Goal: Task Accomplishment & Management: Manage account settings

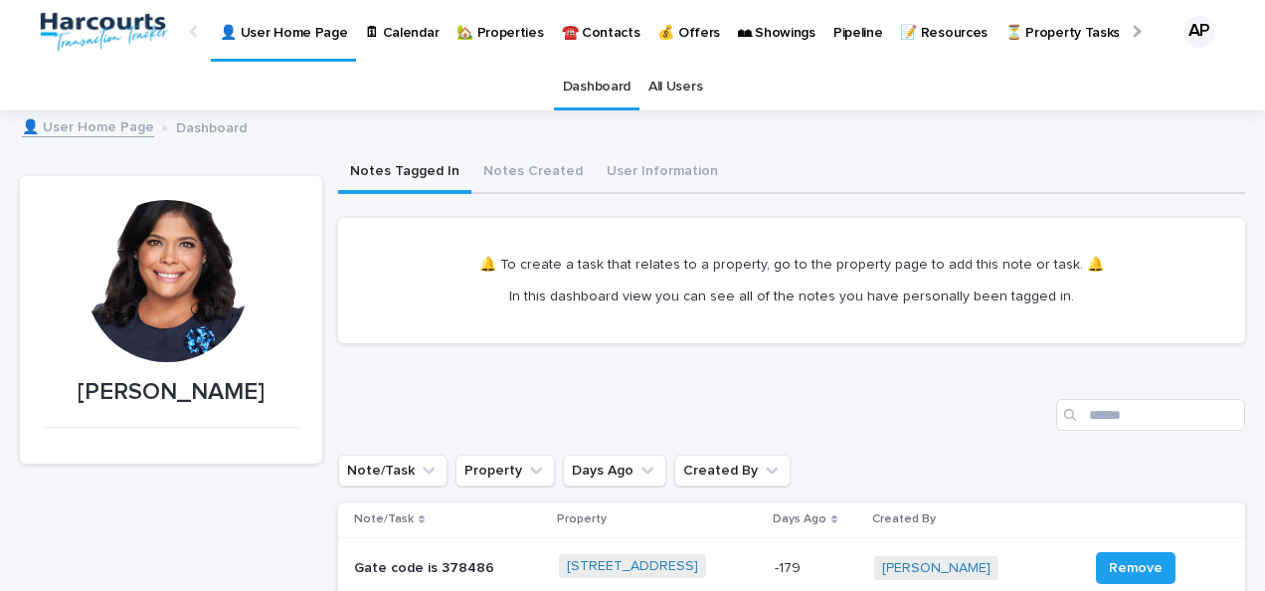
click at [525, 32] on p "🏡 Properties" at bounding box center [499, 21] width 87 height 42
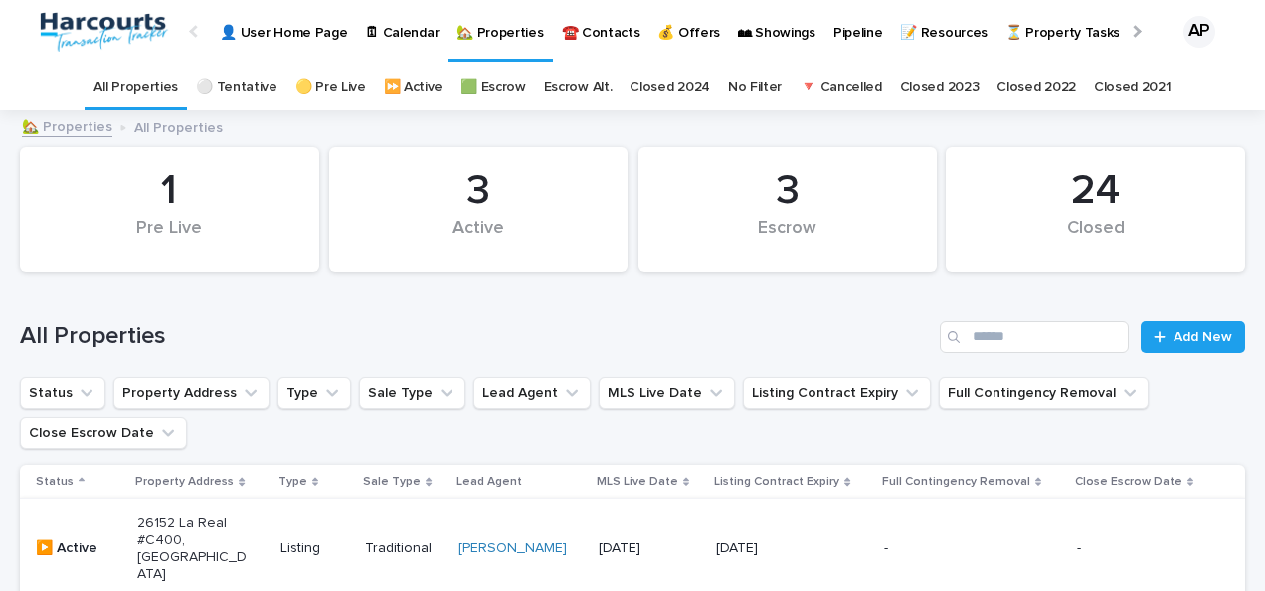
scroll to position [398, 0]
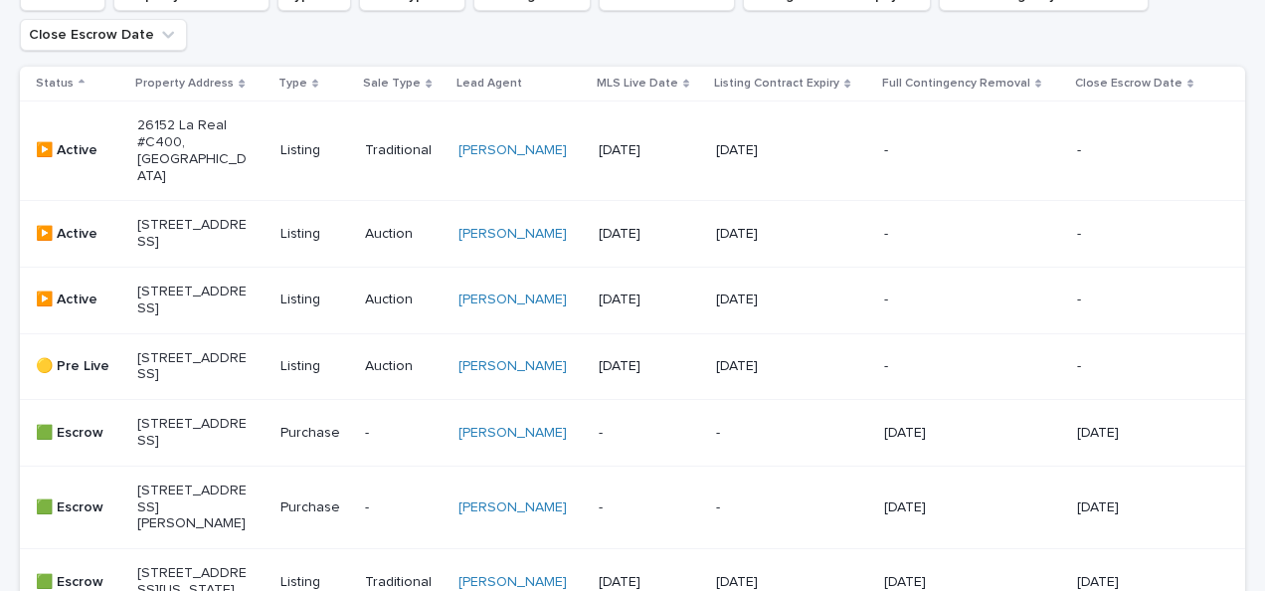
click at [163, 230] on p "[STREET_ADDRESS]" at bounding box center [192, 234] width 110 height 34
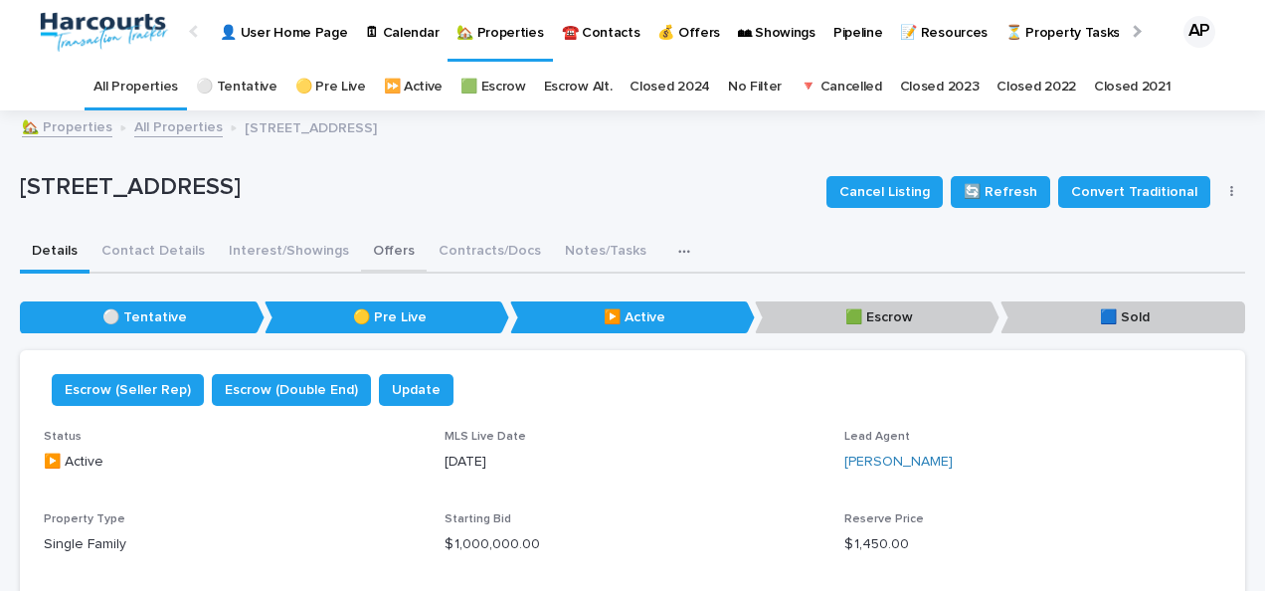
click at [382, 249] on button "Offers" at bounding box center [394, 253] width 66 height 42
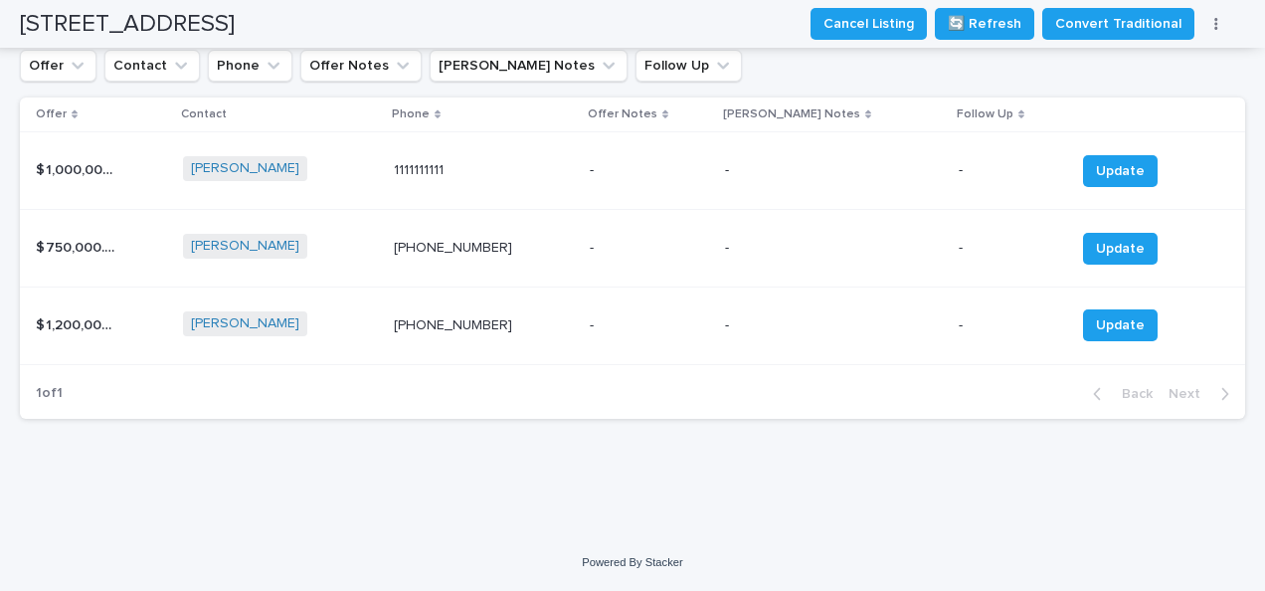
scroll to position [616, 0]
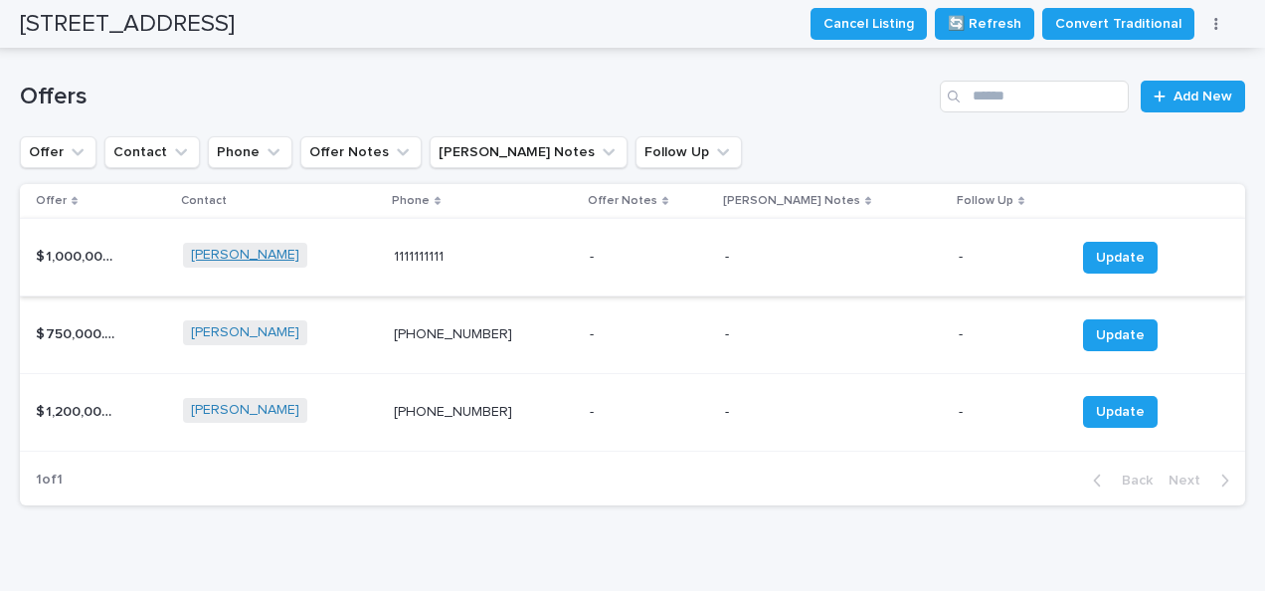
click at [232, 262] on link "[PERSON_NAME]" at bounding box center [245, 255] width 108 height 17
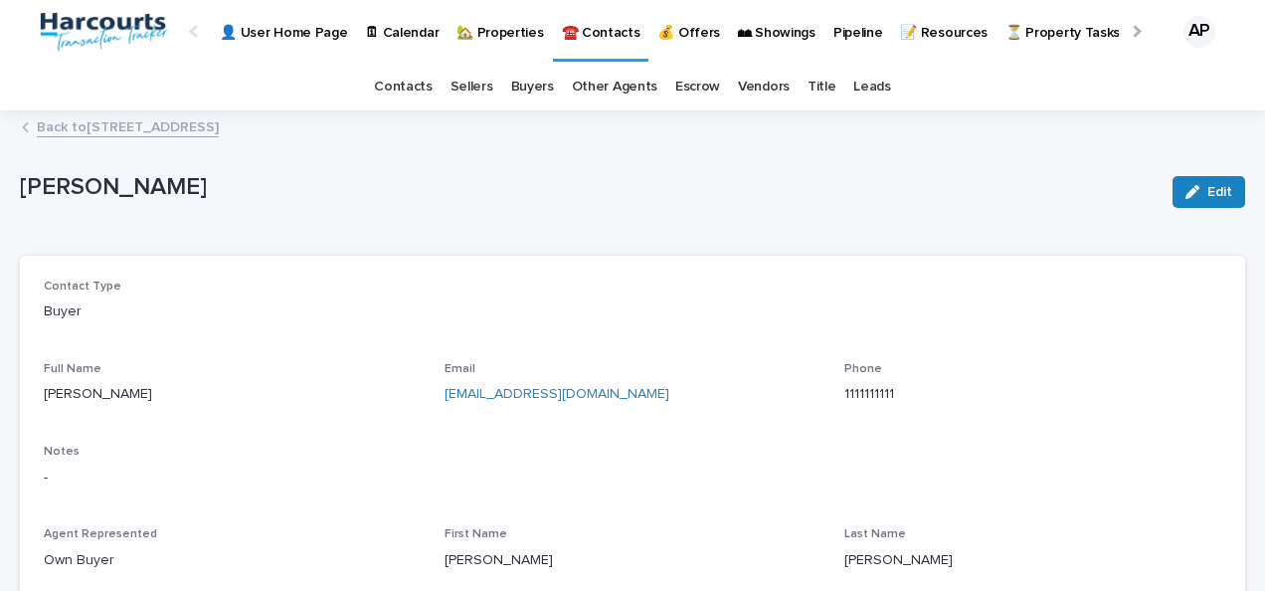
click at [1185, 185] on icon "button" at bounding box center [1192, 192] width 14 height 14
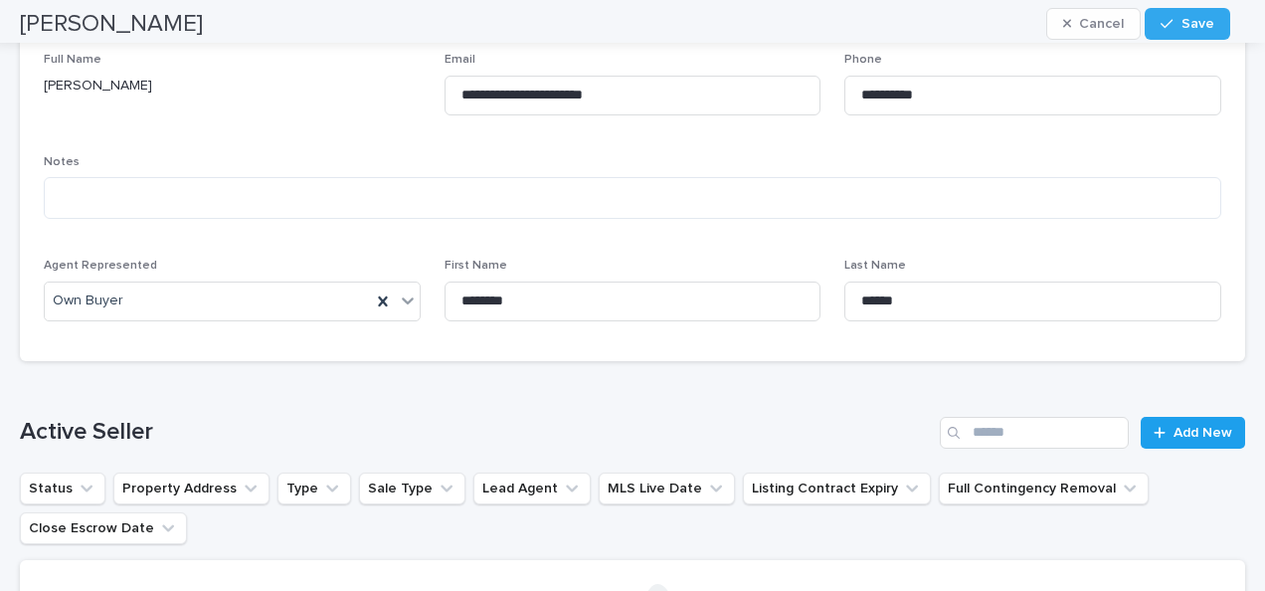
scroll to position [99, 0]
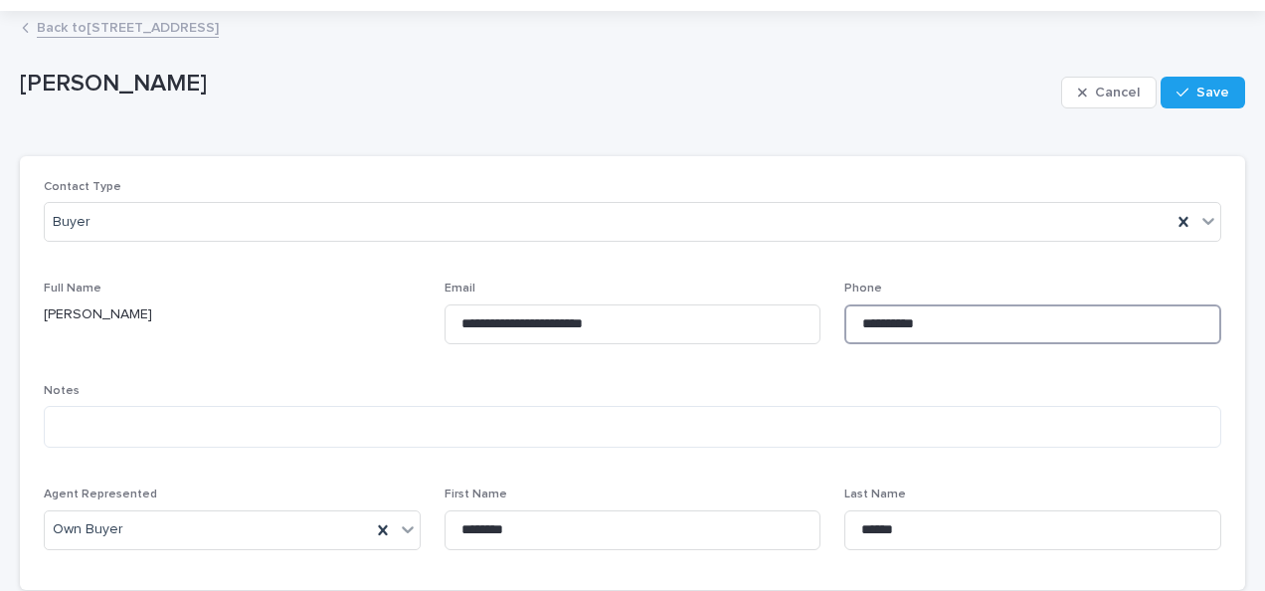
click at [965, 322] on input "**********" at bounding box center [1032, 324] width 377 height 40
drag, startPoint x: 923, startPoint y: 314, endPoint x: 634, endPoint y: 315, distance: 288.4
click at [634, 314] on div "**********" at bounding box center [632, 373] width 1177 height 386
type input "**********"
click at [1196, 92] on span "Save" at bounding box center [1212, 93] width 33 height 14
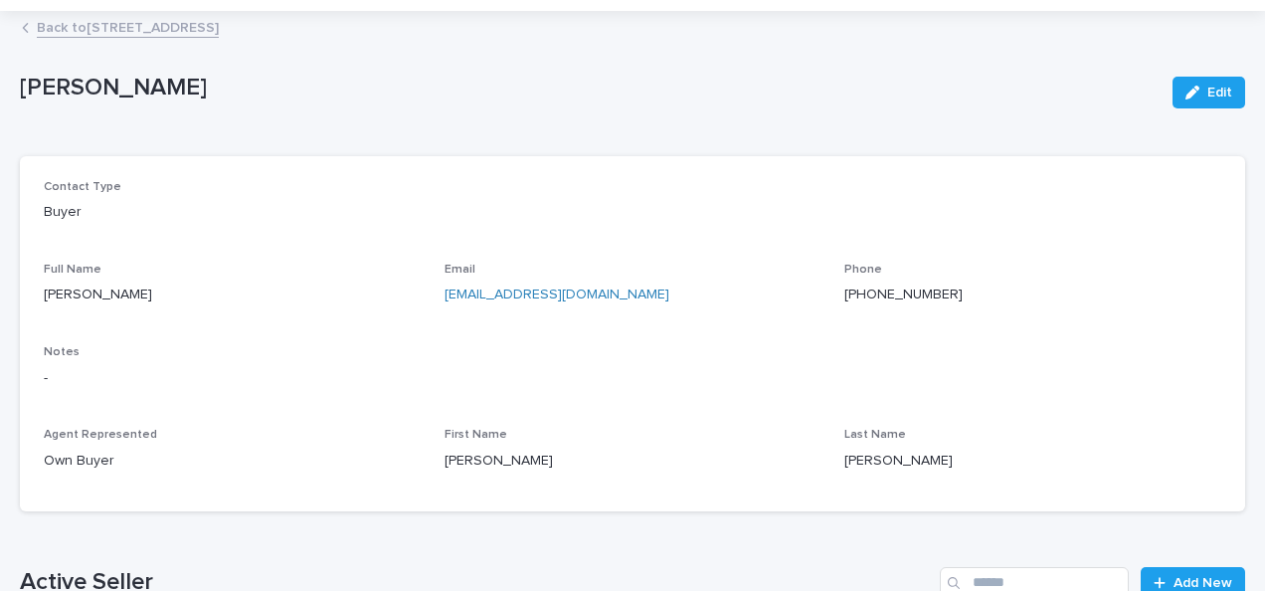
click at [75, 18] on link "Back to [STREET_ADDRESS]" at bounding box center [128, 26] width 182 height 23
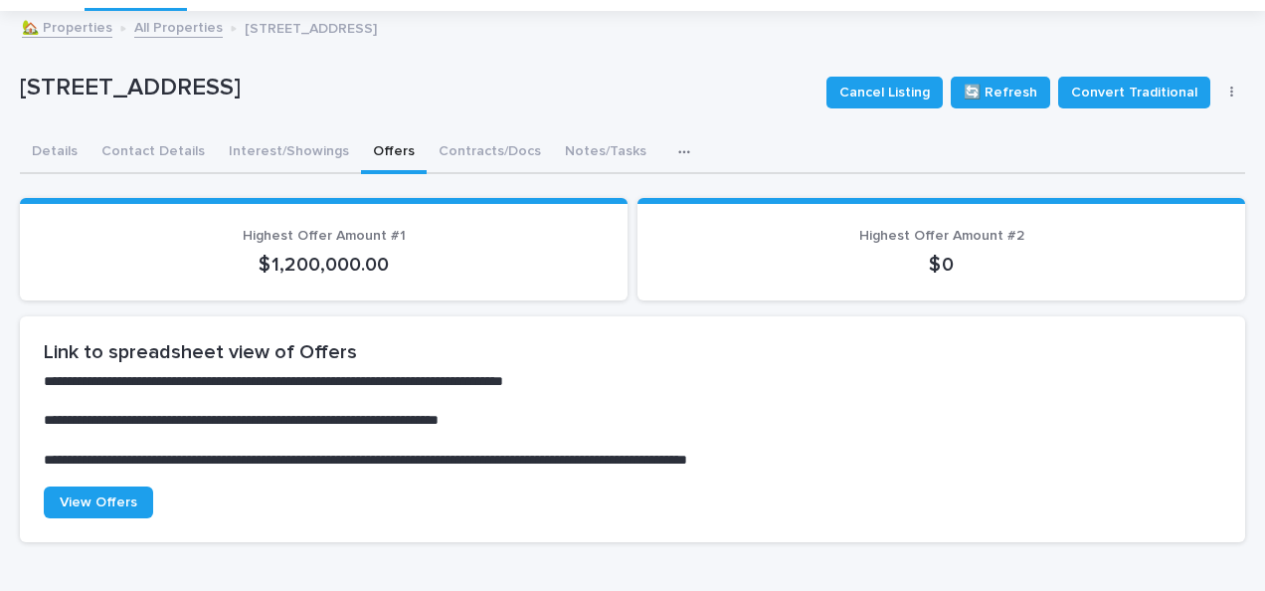
scroll to position [64, 0]
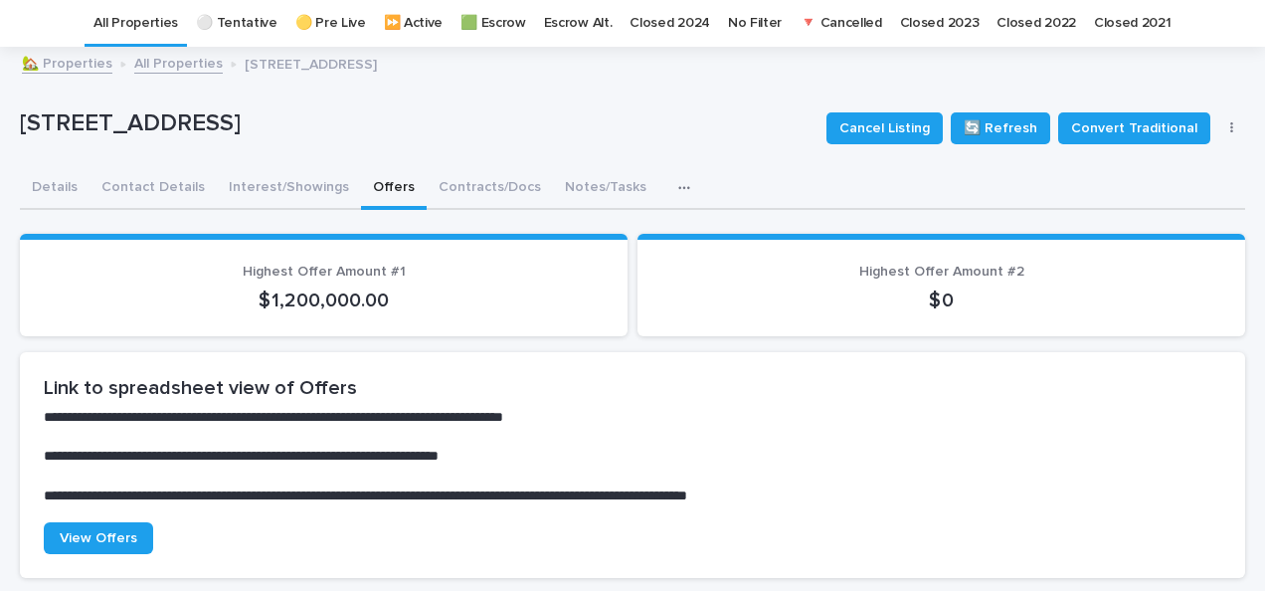
click at [377, 197] on button "Offers" at bounding box center [394, 189] width 66 height 42
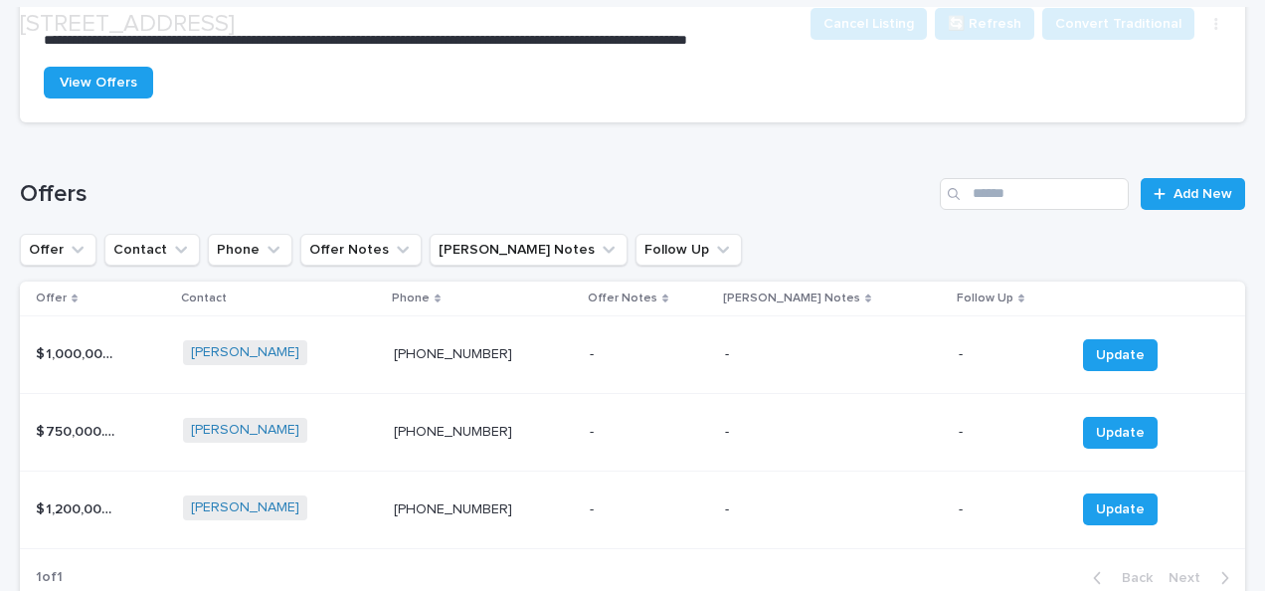
scroll to position [660, 0]
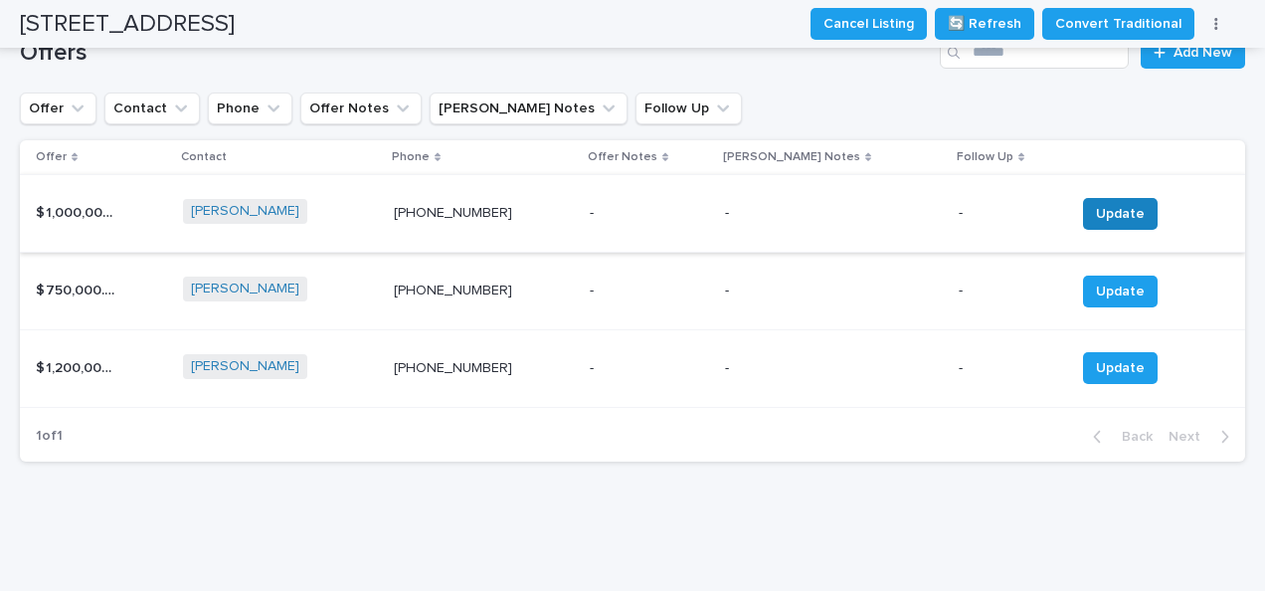
click at [1096, 209] on span "Update" at bounding box center [1120, 214] width 49 height 20
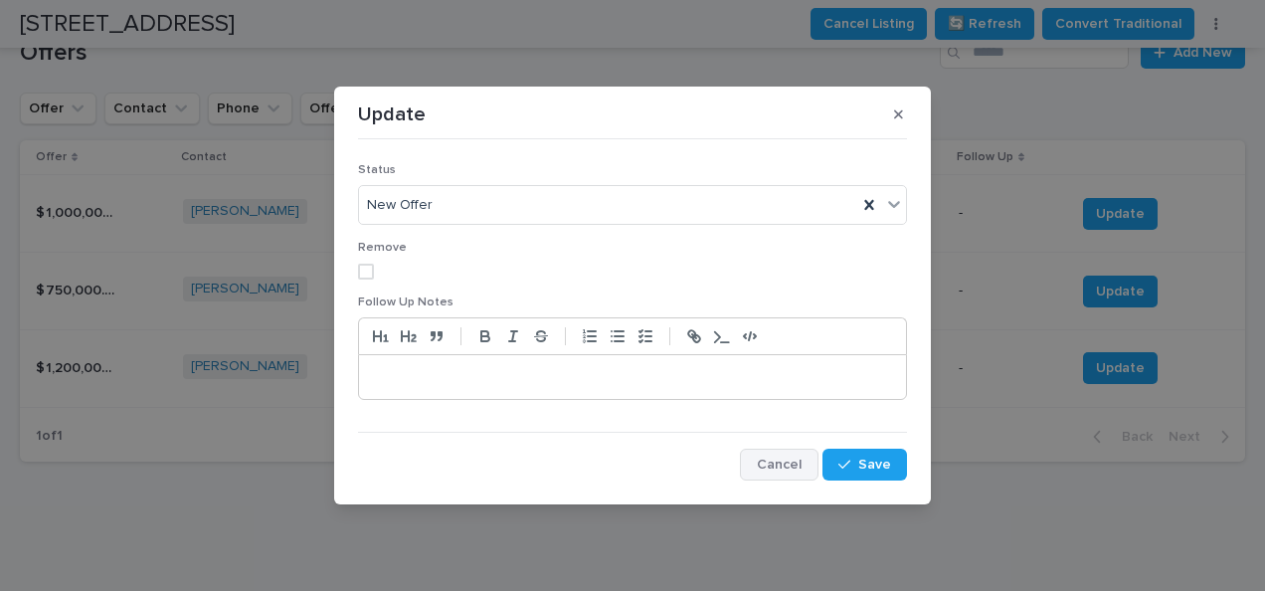
click at [797, 465] on span "Cancel" at bounding box center [779, 464] width 45 height 14
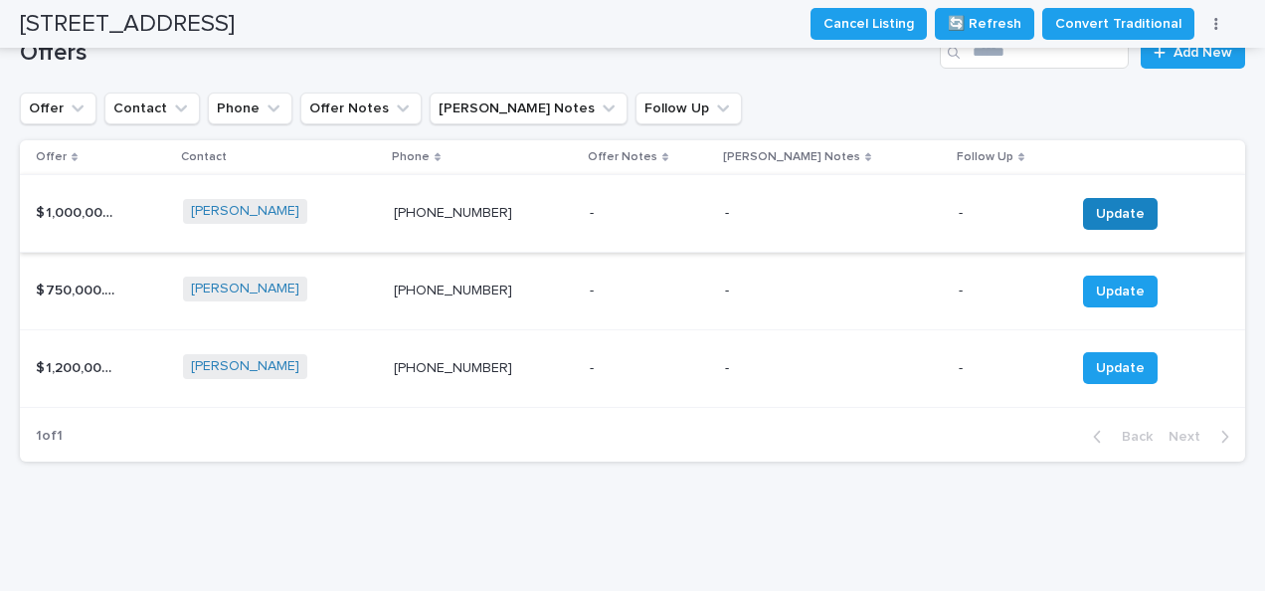
click at [1096, 213] on span "Update" at bounding box center [1120, 214] width 49 height 20
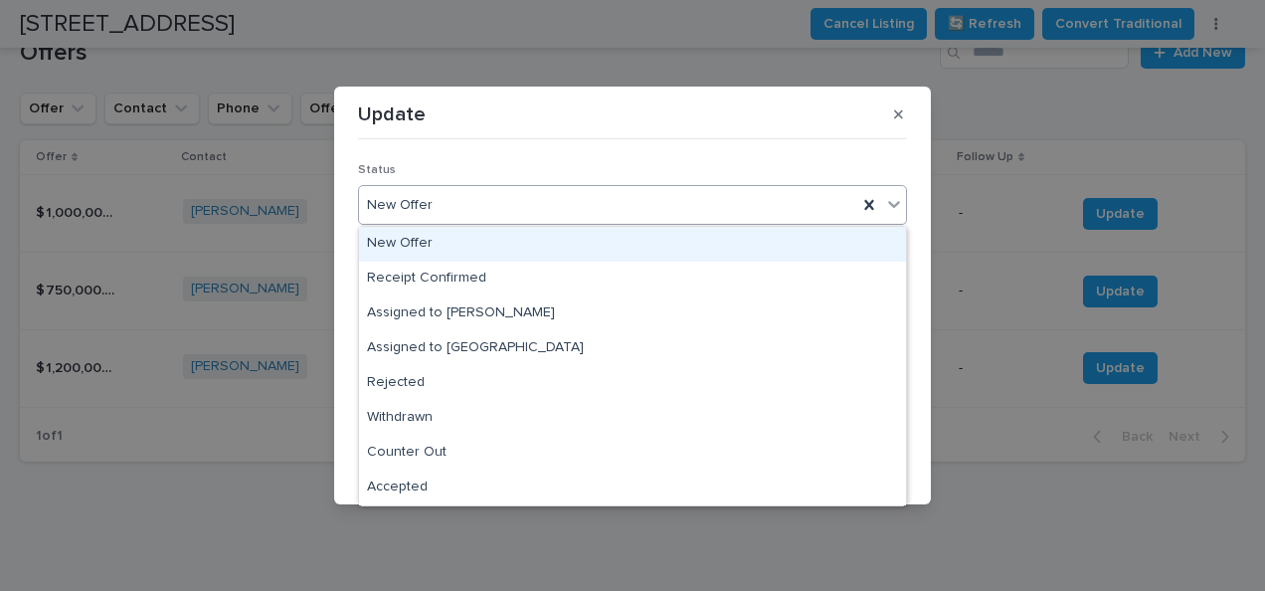
click at [404, 237] on div "New Offer" at bounding box center [632, 244] width 547 height 35
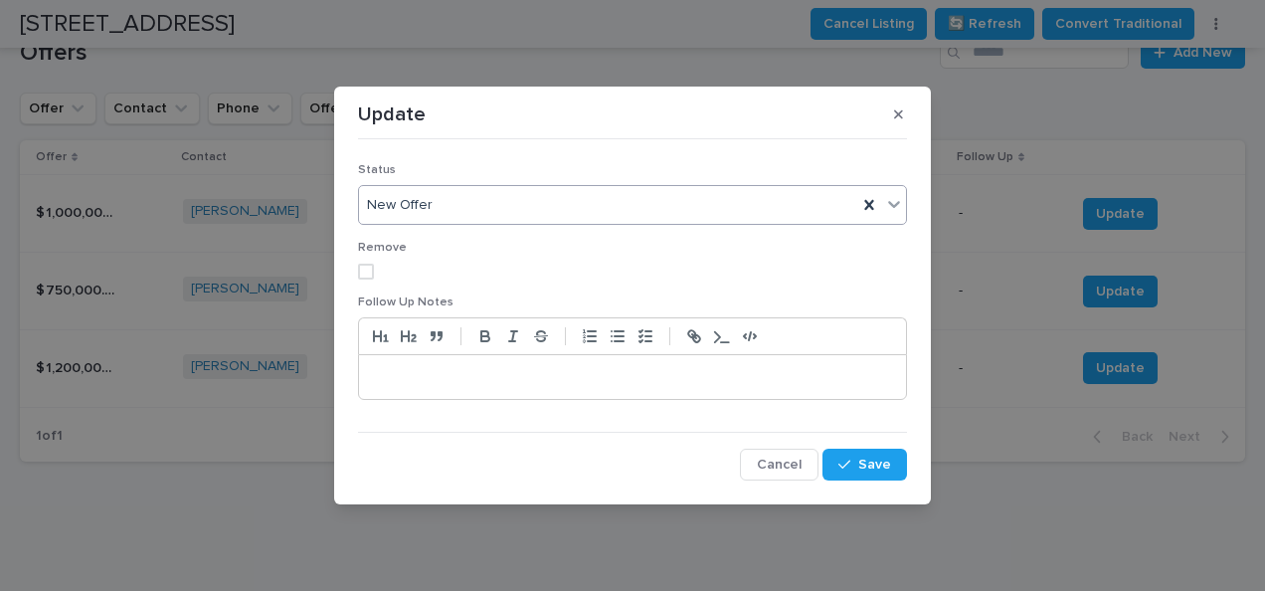
click at [410, 211] on span "New Offer" at bounding box center [400, 205] width 66 height 21
click at [597, 62] on div "Update Status New Offer Remove Follow Up Notes Cancel Save" at bounding box center [632, 295] width 1265 height 591
click at [905, 472] on button "Save" at bounding box center [864, 464] width 85 height 32
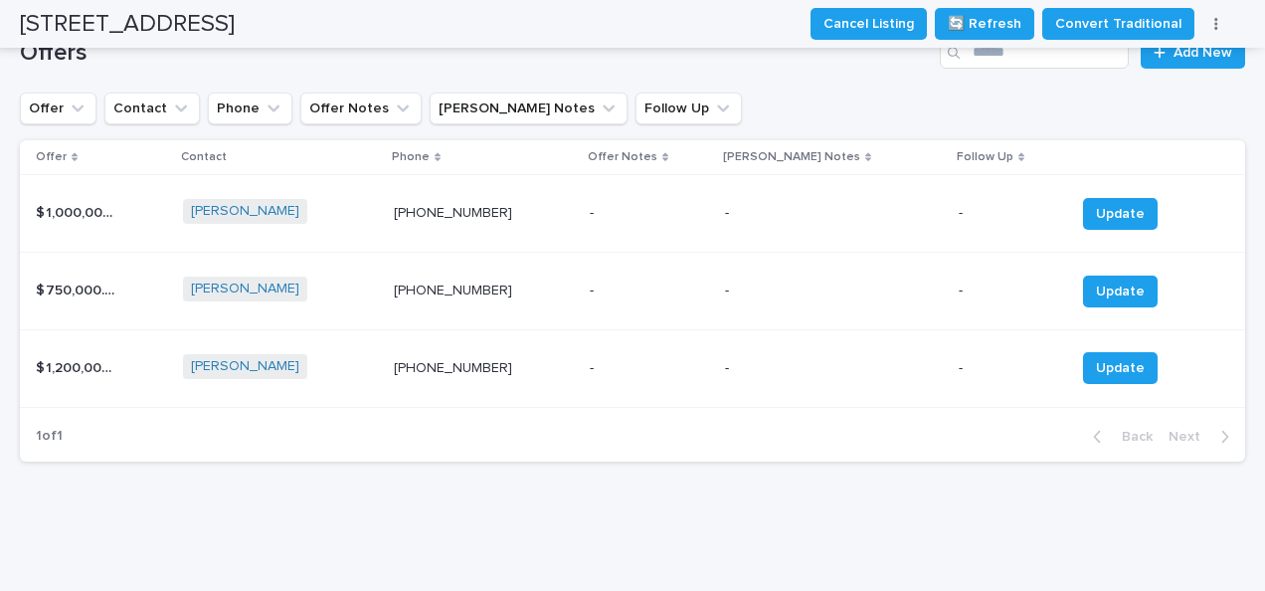
click at [225, 223] on span "[PERSON_NAME]" at bounding box center [245, 211] width 124 height 25
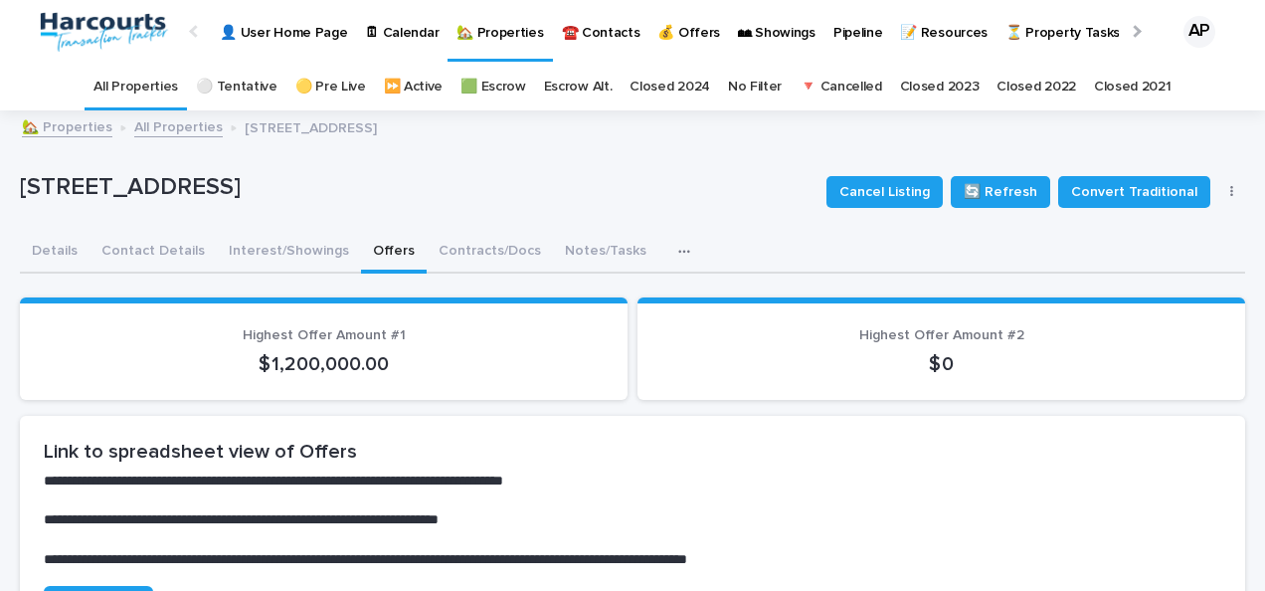
scroll to position [64, 0]
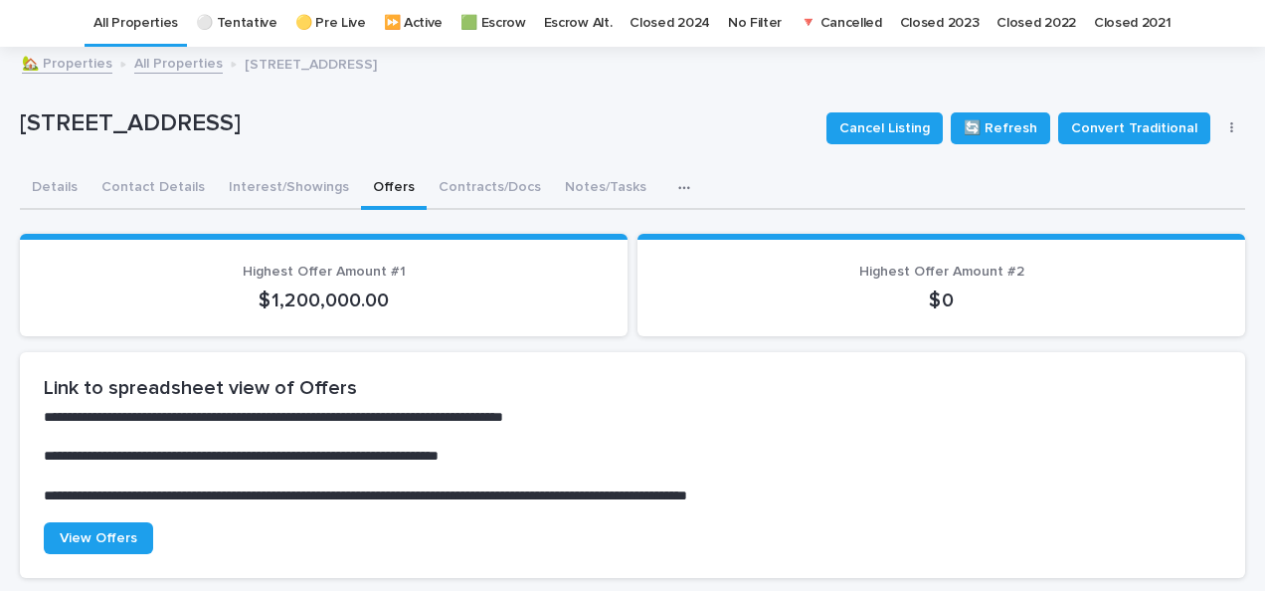
click at [370, 185] on button "Offers" at bounding box center [394, 189] width 66 height 42
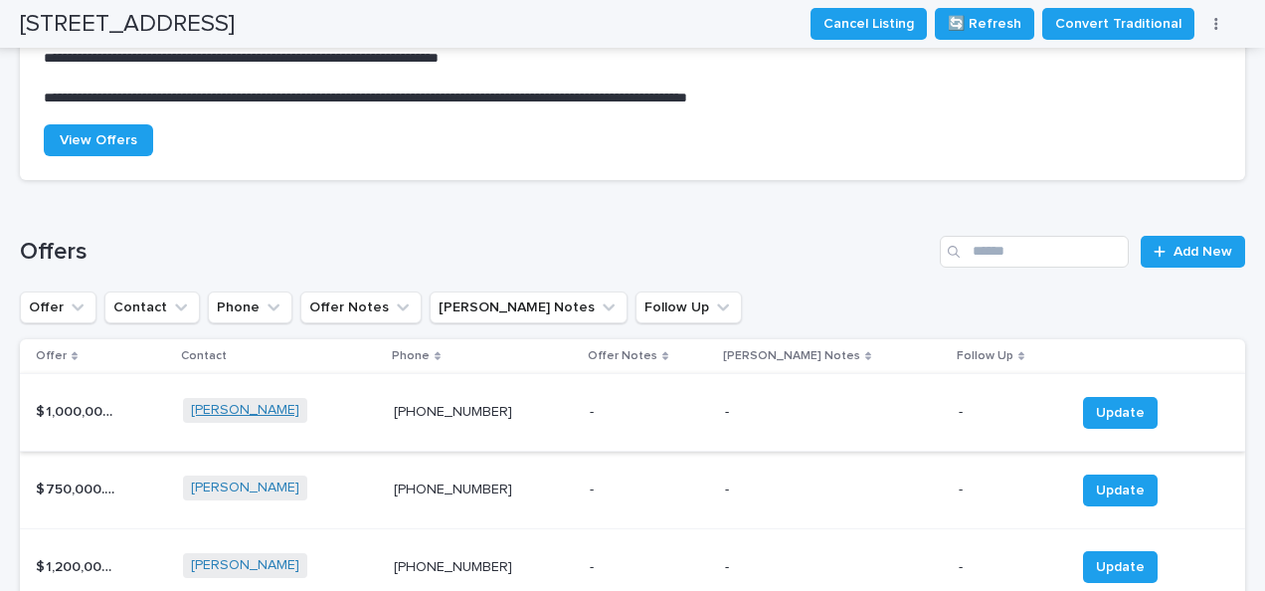
click at [221, 406] on link "[PERSON_NAME]" at bounding box center [245, 410] width 108 height 17
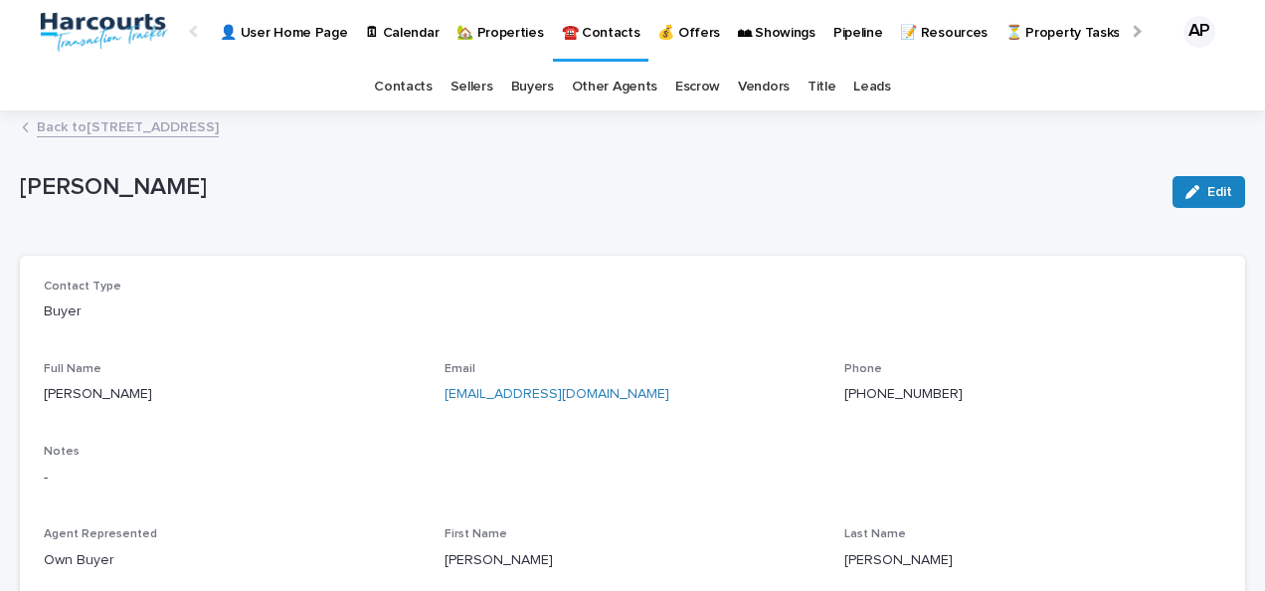
click at [1185, 194] on div "button" at bounding box center [1196, 192] width 22 height 14
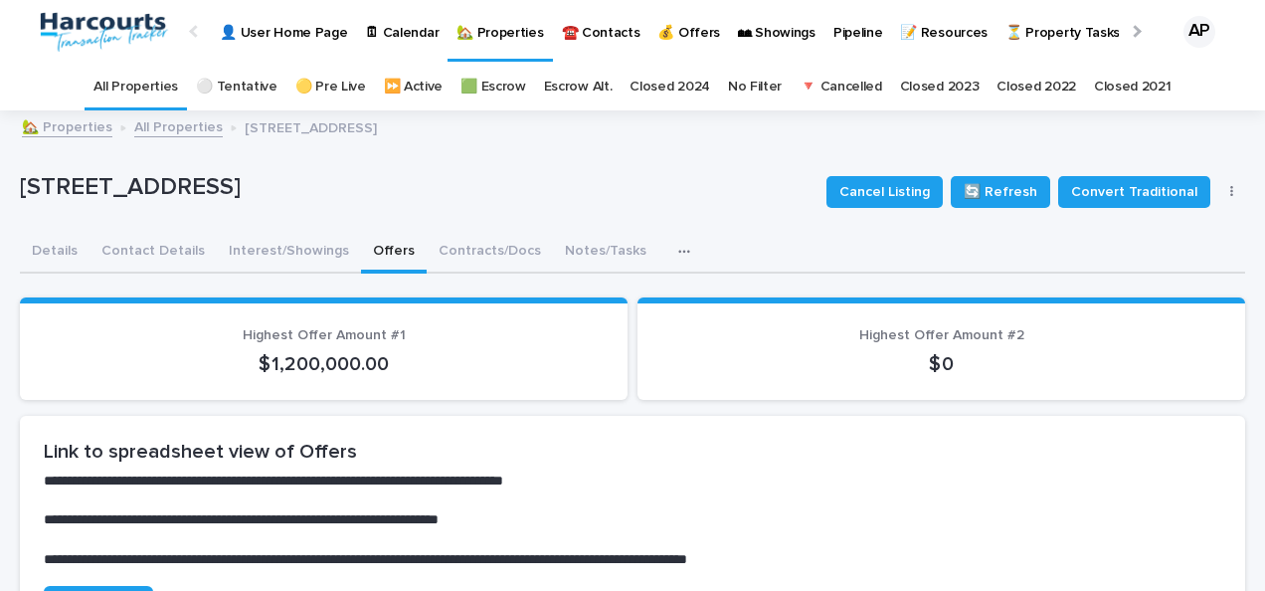
scroll to position [64, 0]
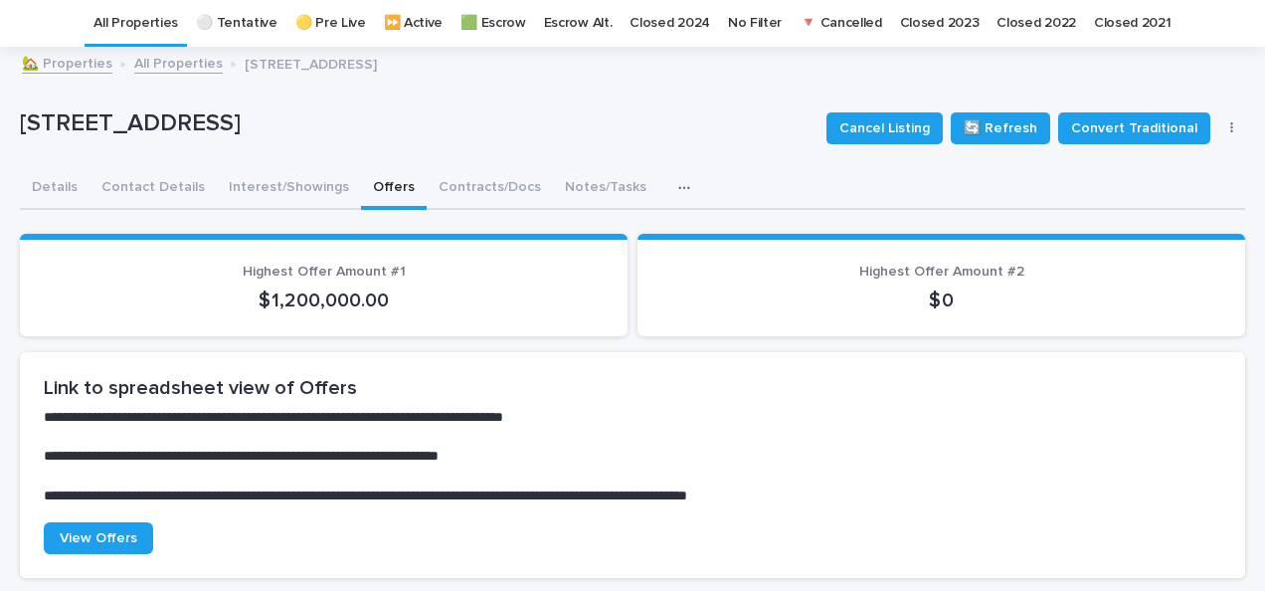
click at [373, 173] on button "Offers" at bounding box center [394, 189] width 66 height 42
click at [368, 183] on button "Offers" at bounding box center [394, 189] width 66 height 42
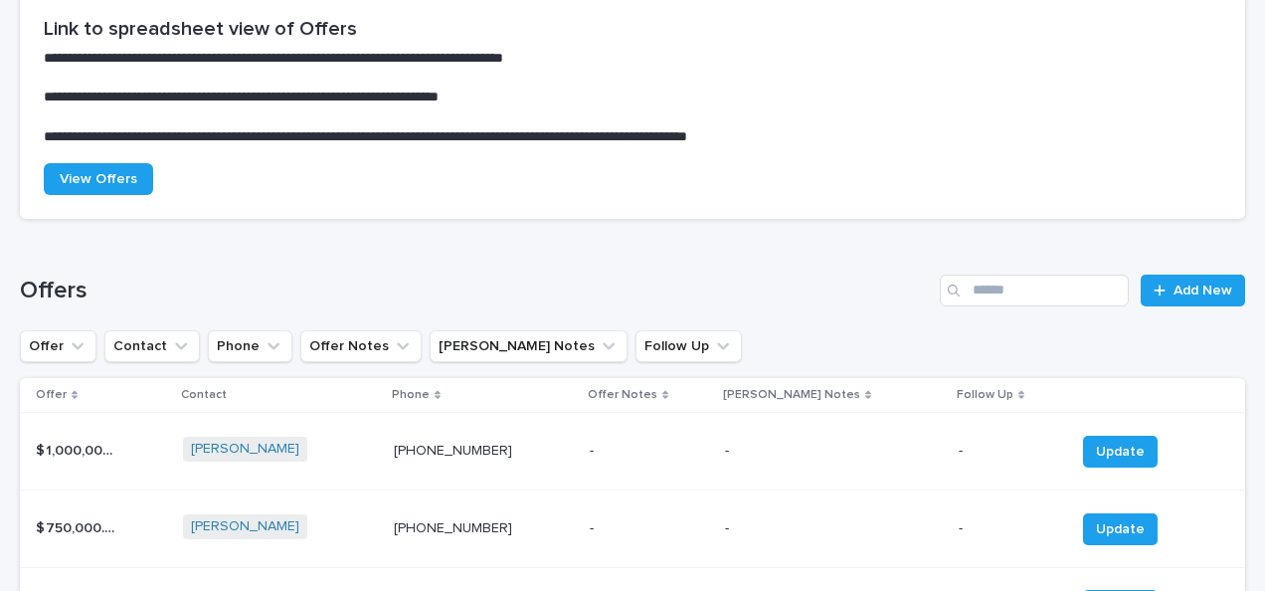
scroll to position [561, 0]
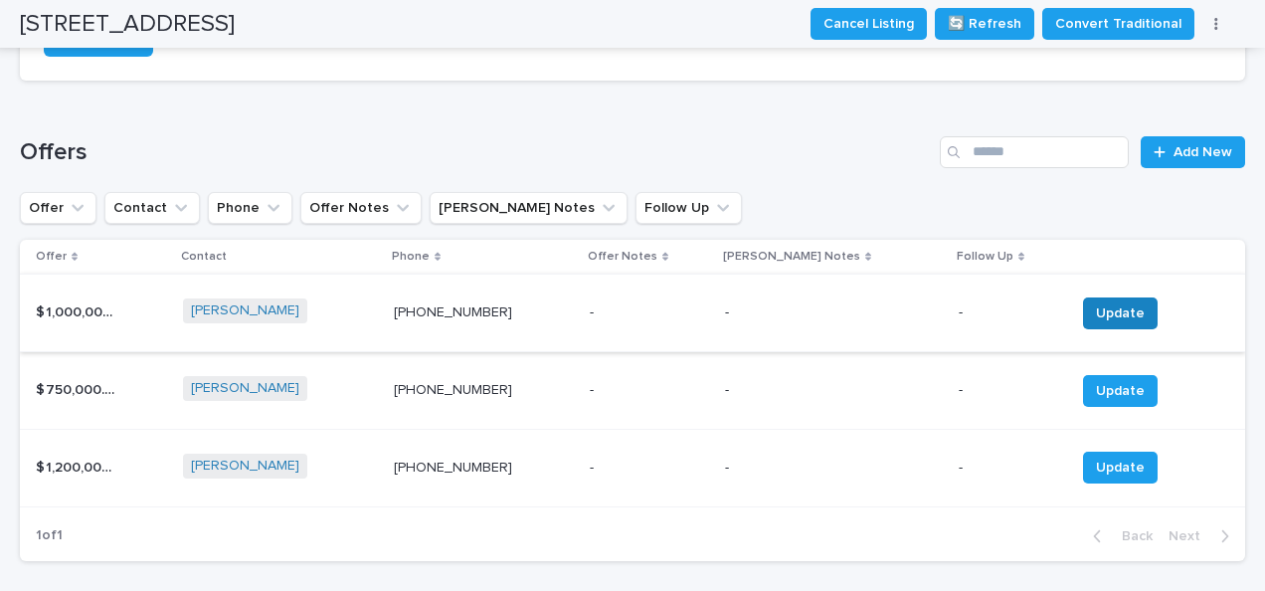
click at [1108, 310] on span "Update" at bounding box center [1120, 313] width 49 height 20
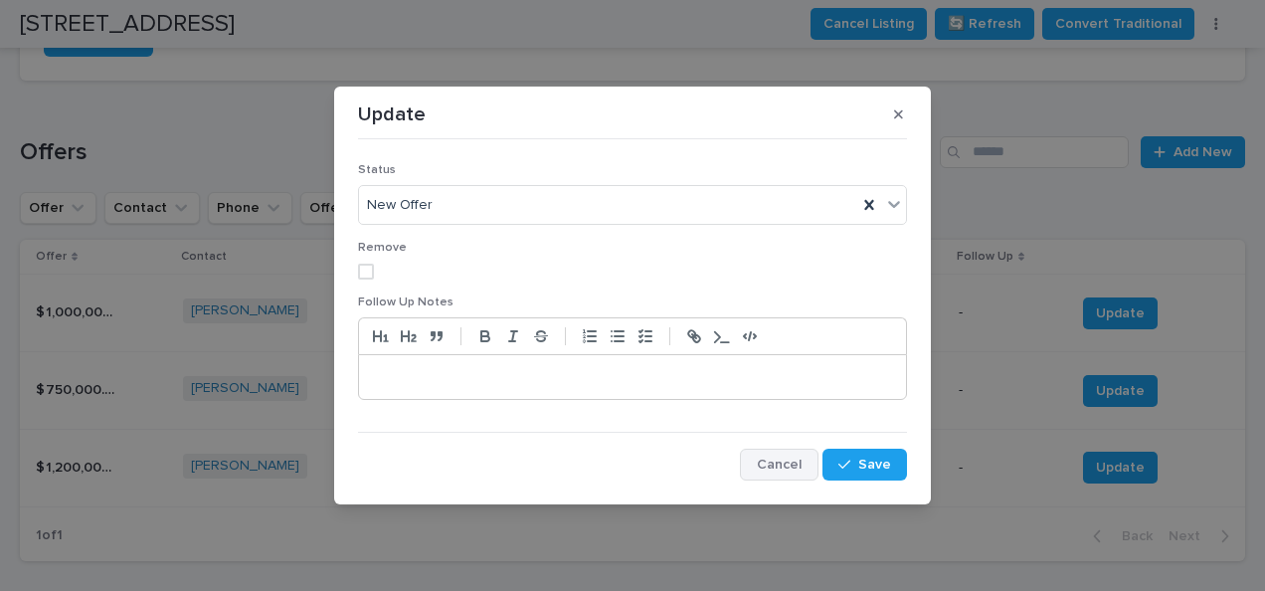
click at [756, 474] on button "Cancel" at bounding box center [779, 464] width 79 height 32
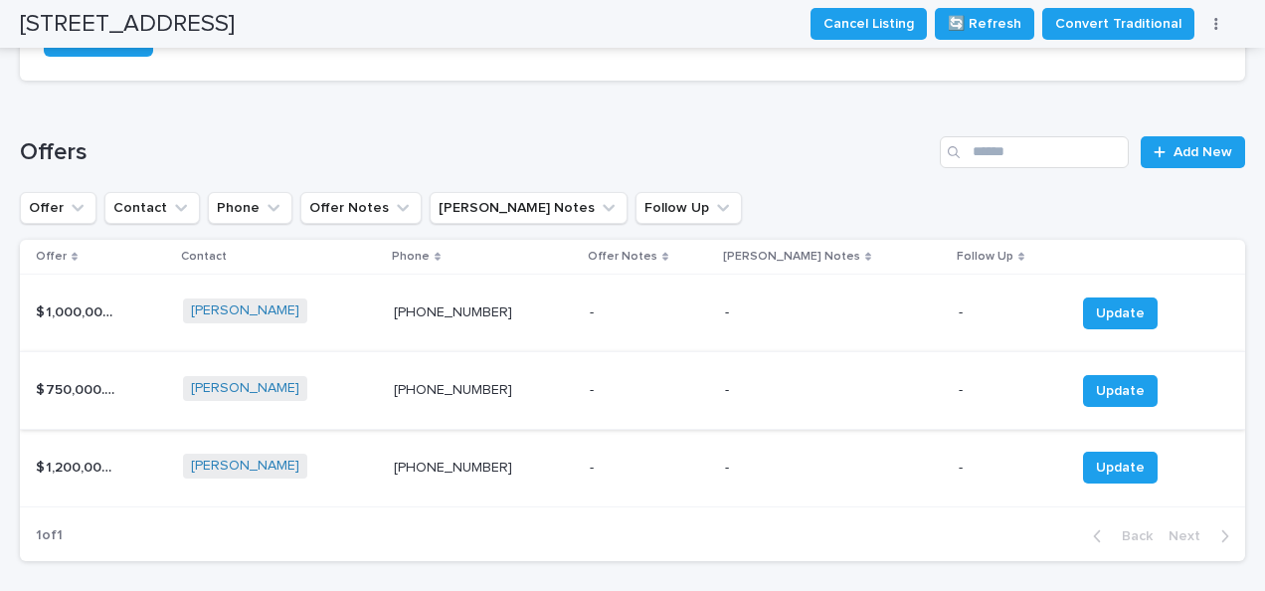
scroll to position [163, 0]
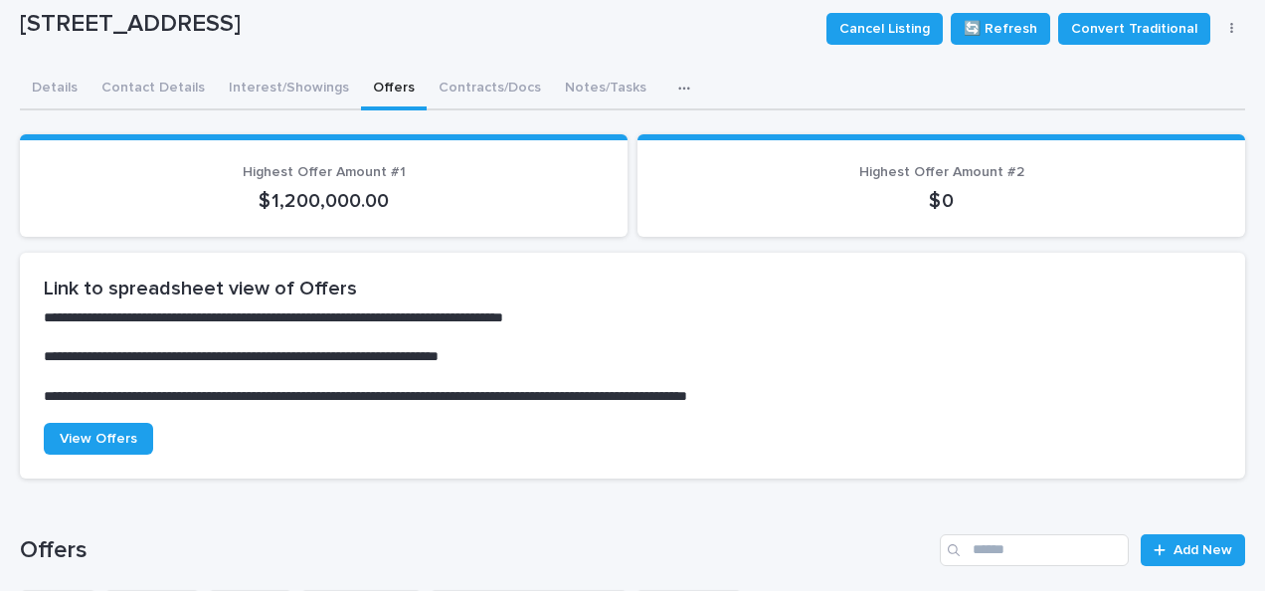
click at [78, 421] on section "**********" at bounding box center [632, 366] width 1225 height 226
click at [78, 439] on span "View Offers" at bounding box center [99, 439] width 78 height 14
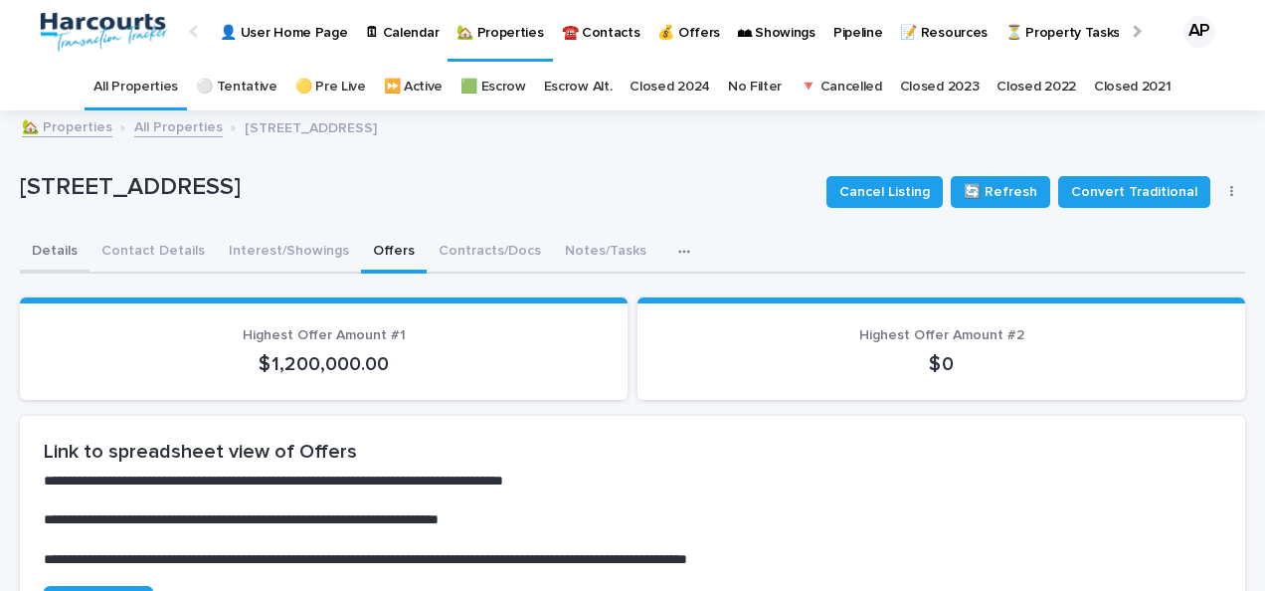
click at [39, 255] on button "Details" at bounding box center [55, 253] width 70 height 42
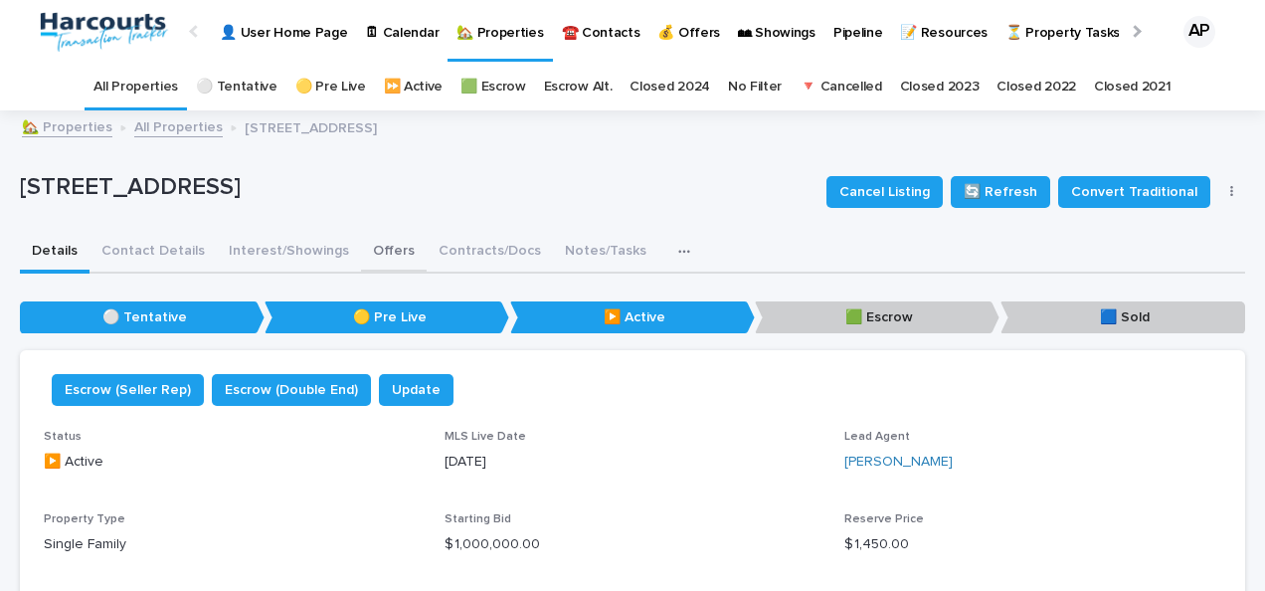
click at [386, 249] on button "Offers" at bounding box center [394, 253] width 66 height 42
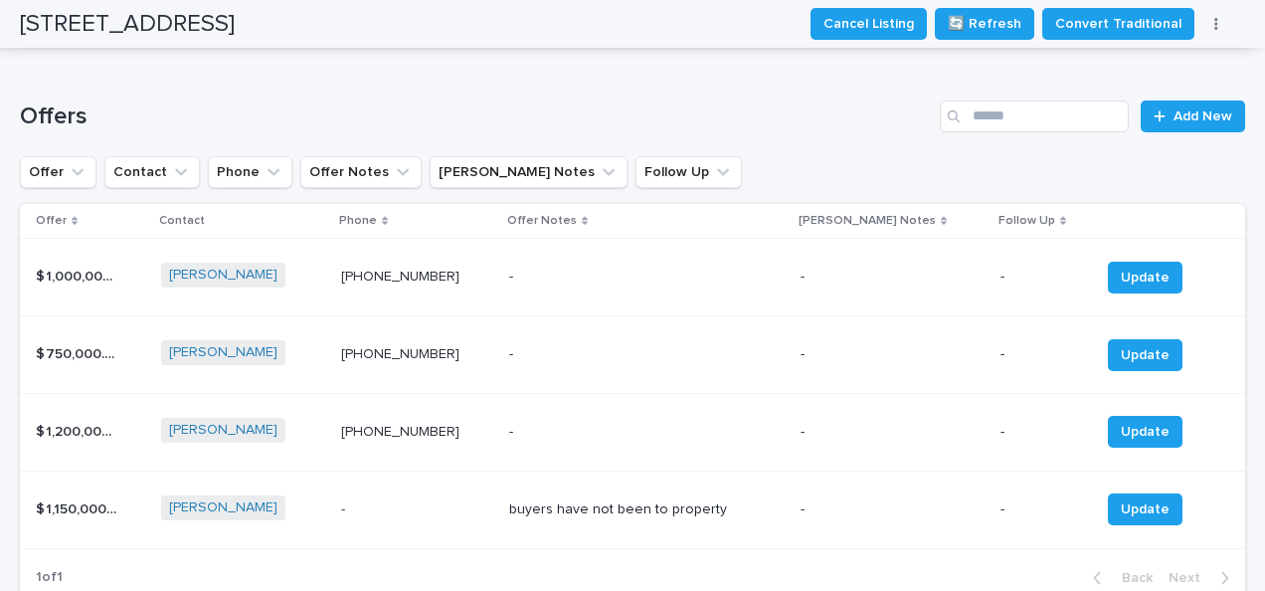
scroll to position [634, 0]
